Goal: Task Accomplishment & Management: Manage account settings

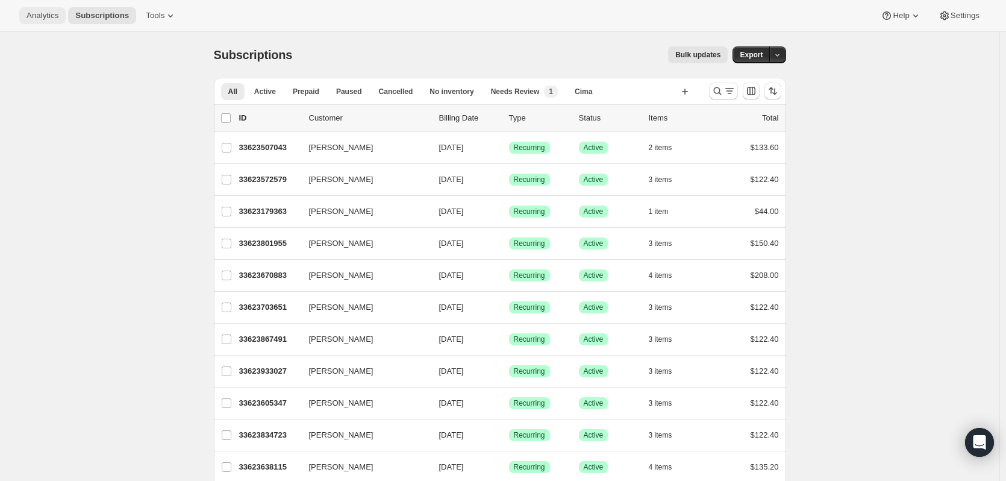
click at [33, 22] on button "Analytics" at bounding box center [42, 15] width 46 height 17
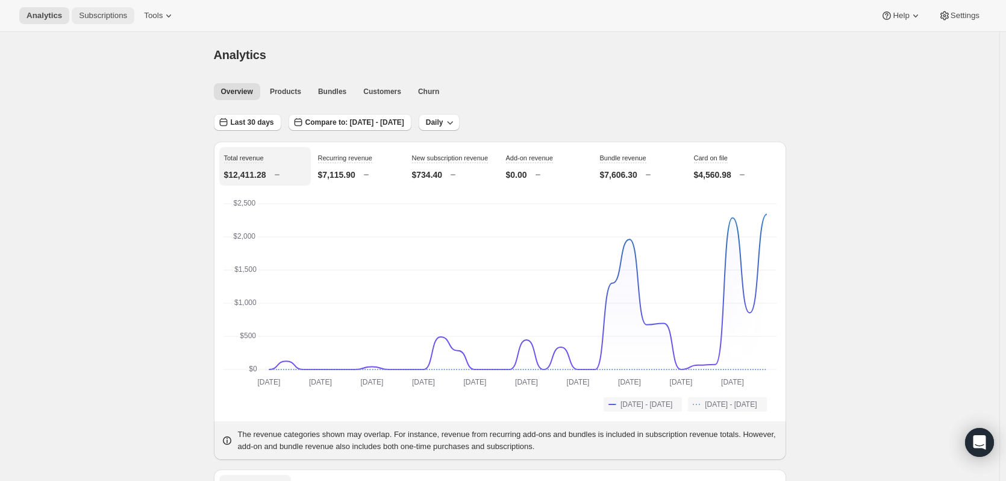
click at [79, 15] on span "Subscriptions" at bounding box center [103, 16] width 48 height 10
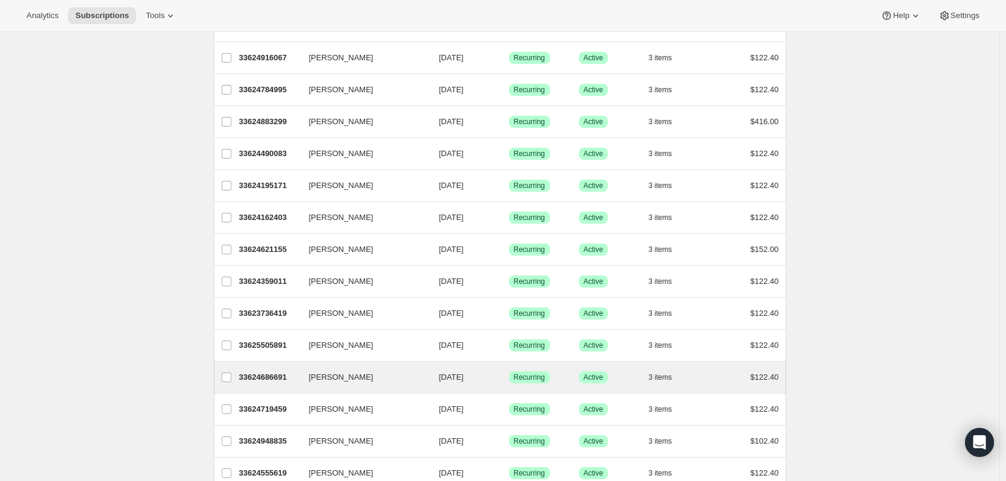
scroll to position [662, 0]
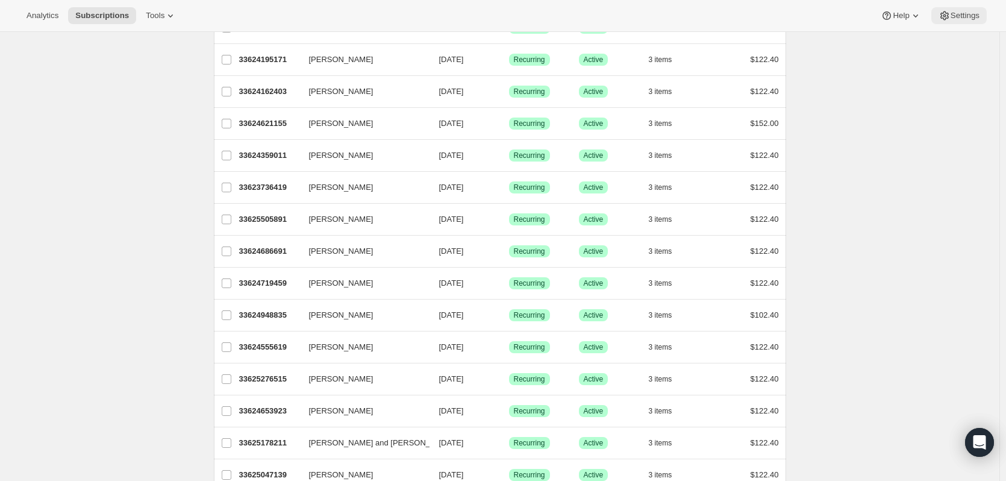
click at [936, 17] on button "Settings" at bounding box center [958, 15] width 55 height 17
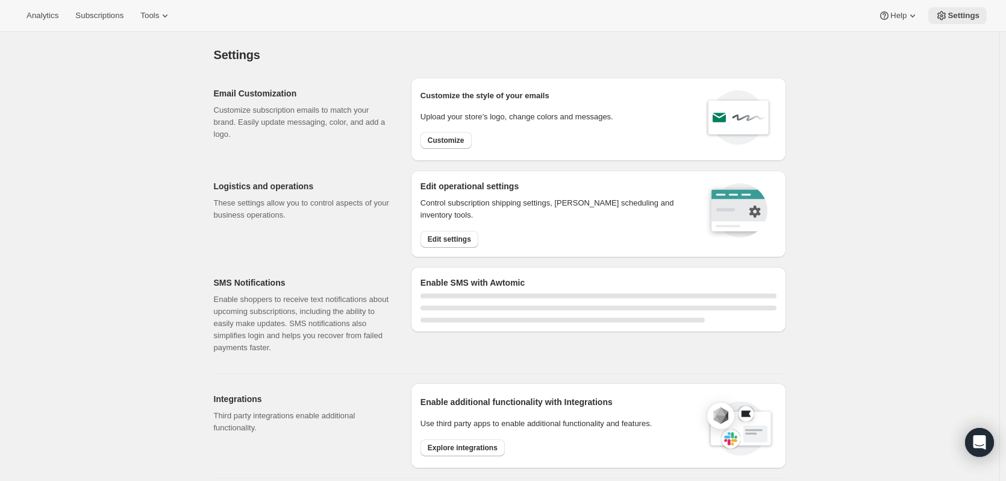
select select "17:00"
select select "09:00"
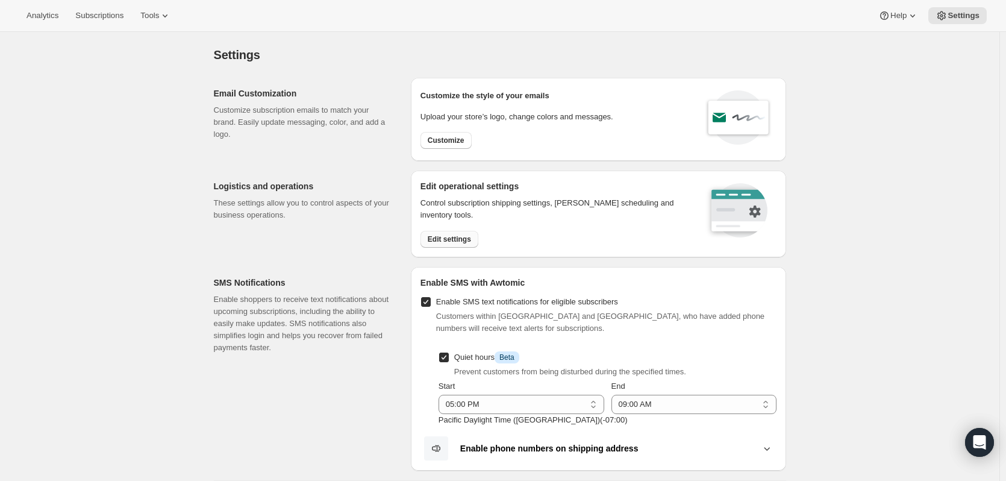
click at [429, 236] on button "Edit settings" at bounding box center [449, 239] width 58 height 17
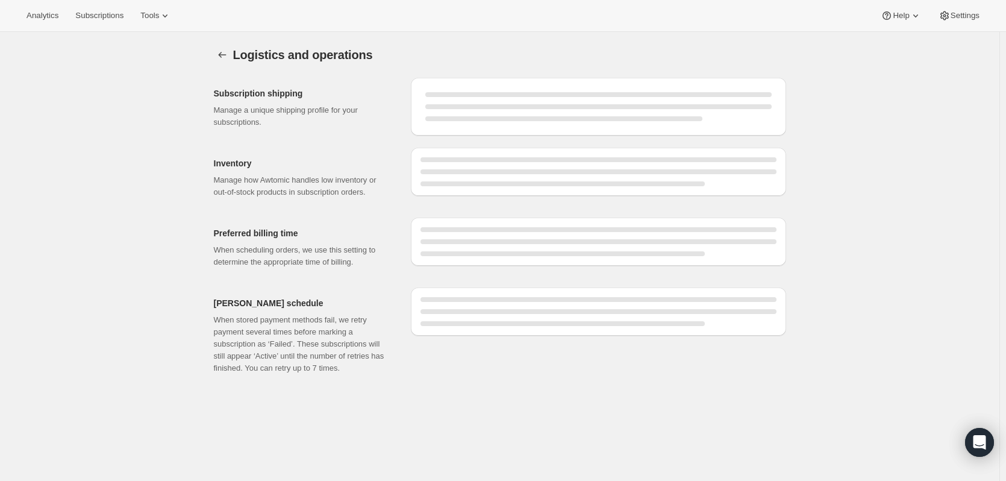
select select "DAY"
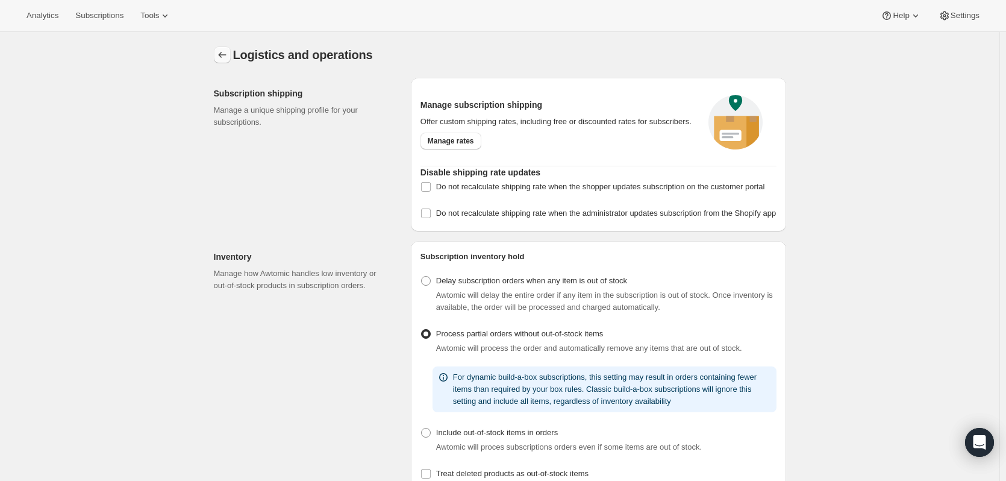
click at [226, 57] on icon "Settings" at bounding box center [222, 55] width 12 height 12
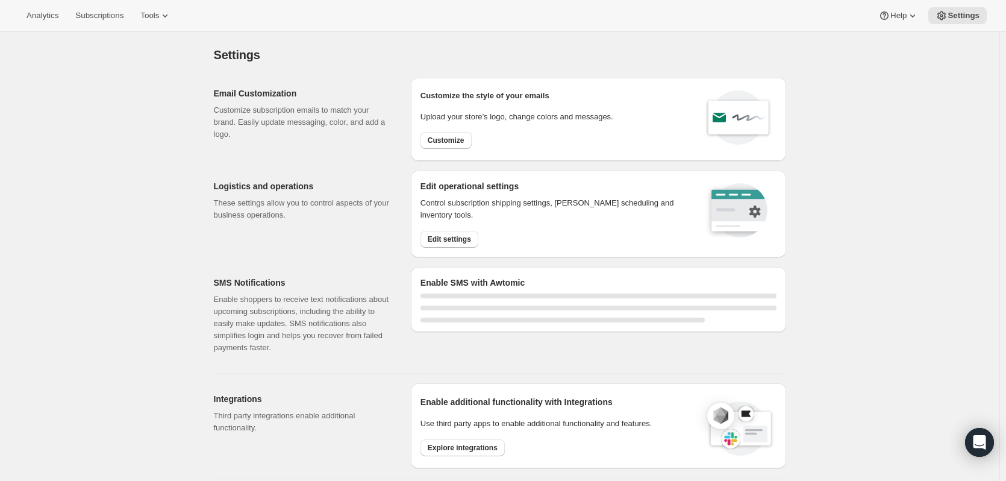
select select "17:00"
select select "09:00"
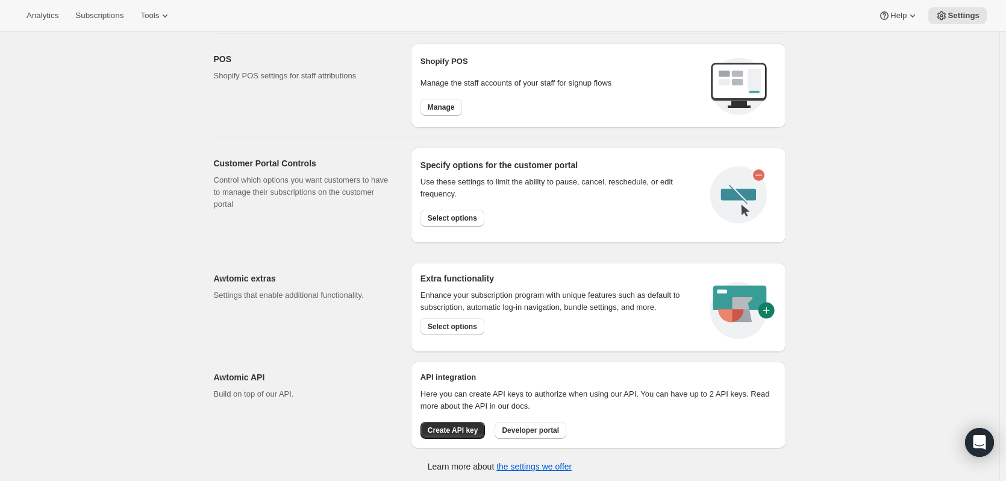
scroll to position [553, 0]
click at [951, 22] on button "Settings" at bounding box center [957, 15] width 58 height 17
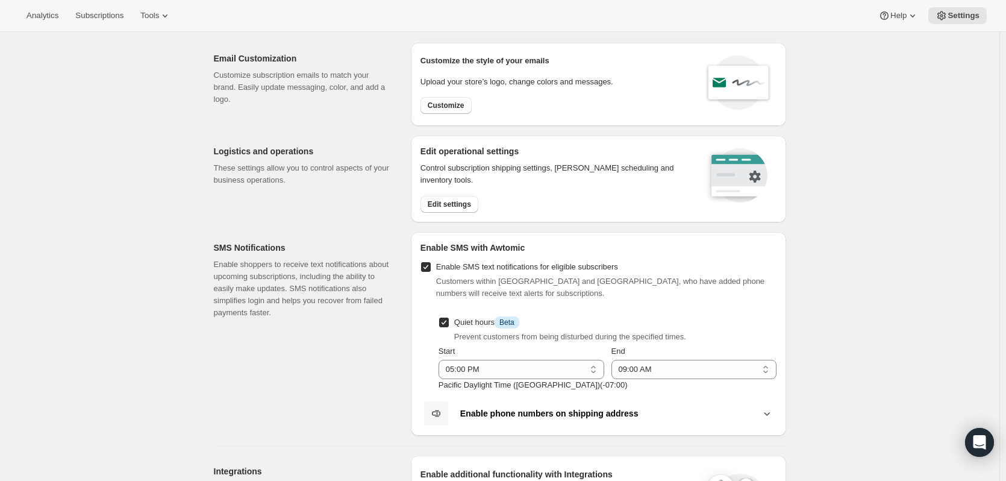
scroll to position [0, 0]
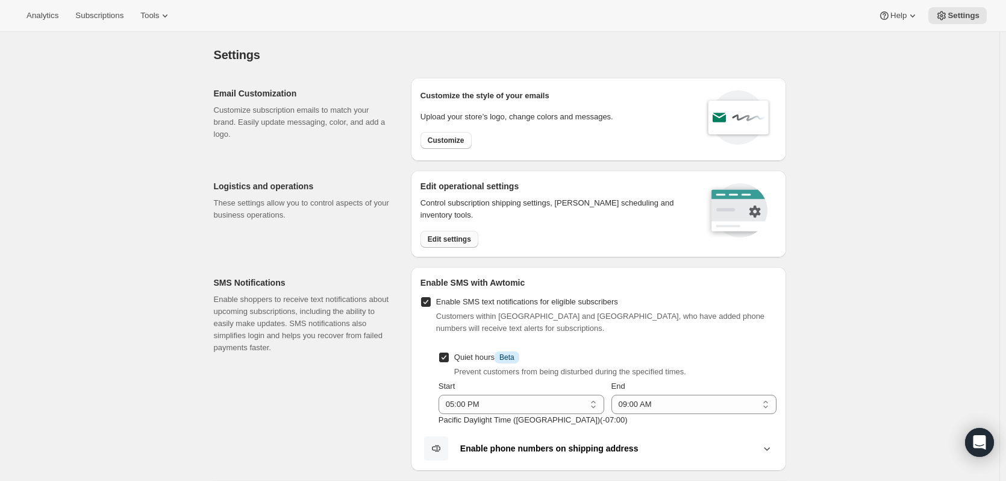
click at [456, 242] on span "Edit settings" at bounding box center [449, 239] width 43 height 10
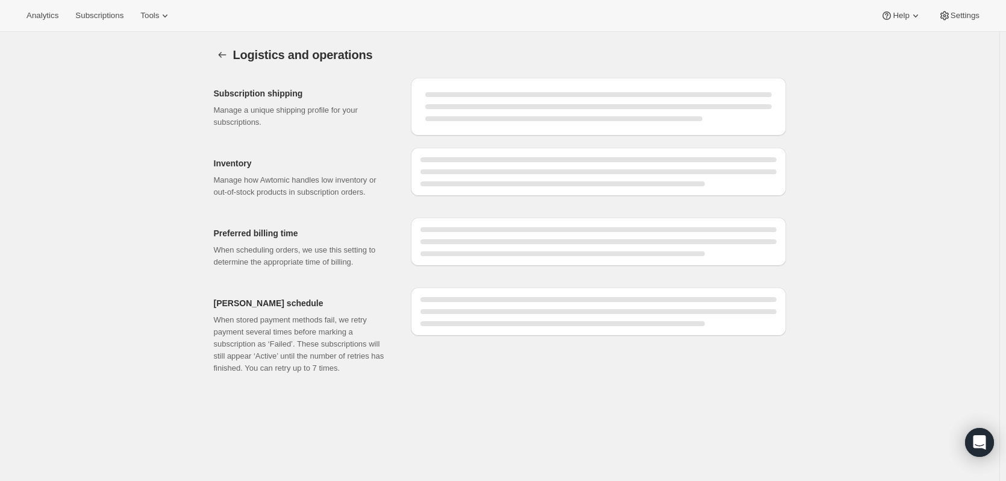
select select "DAY"
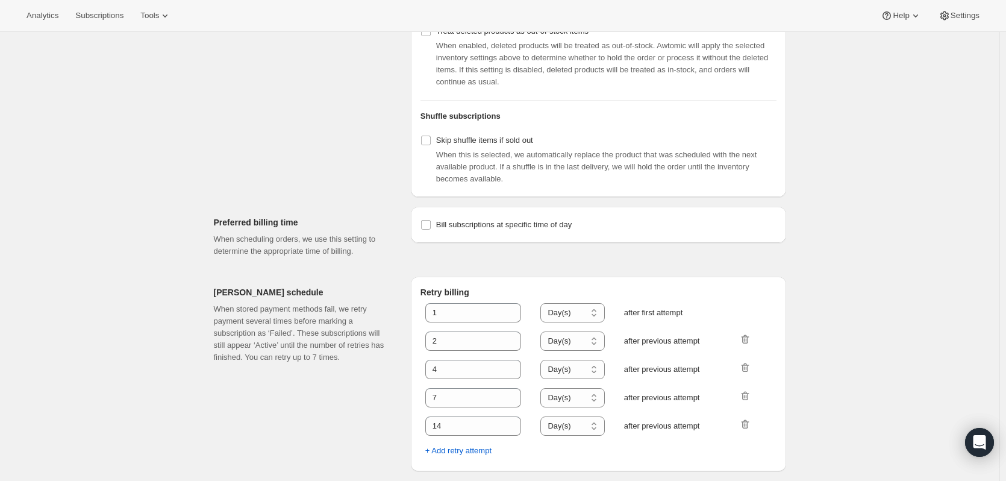
scroll to position [453, 0]
